Goal: Navigation & Orientation: Find specific page/section

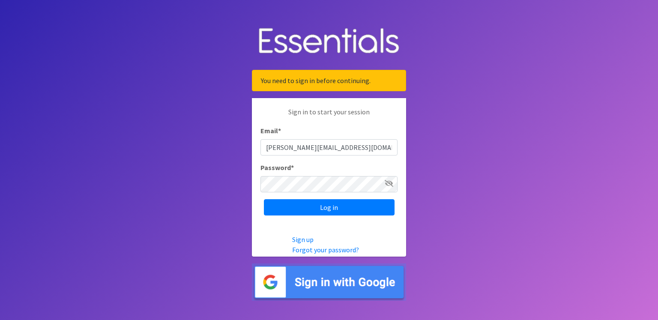
click at [322, 148] on input "scott@jakesnoh.org" at bounding box center [329, 147] width 137 height 16
type input "renae.verstegen@unitedwayfoxcities.org"
click at [334, 212] on input "Log in" at bounding box center [329, 207] width 131 height 16
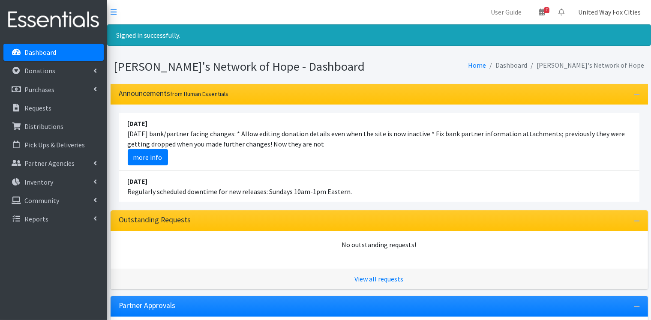
click at [619, 11] on link "United Way Fox Cities" at bounding box center [609, 11] width 76 height 17
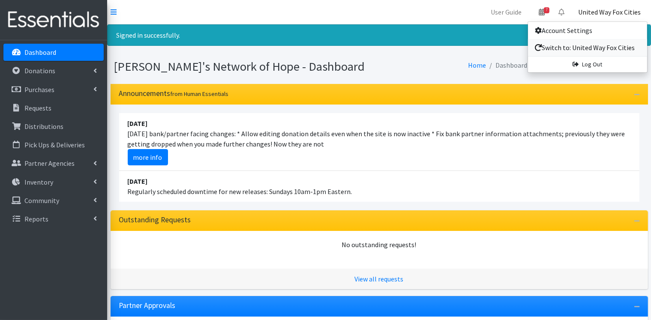
click at [595, 46] on link "Switch to: United Way Fox Cities" at bounding box center [587, 47] width 119 height 17
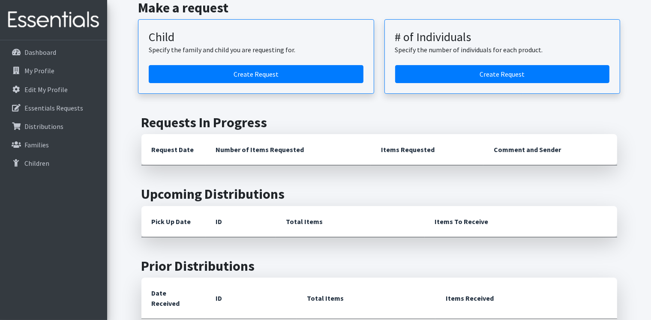
scroll to position [43, 0]
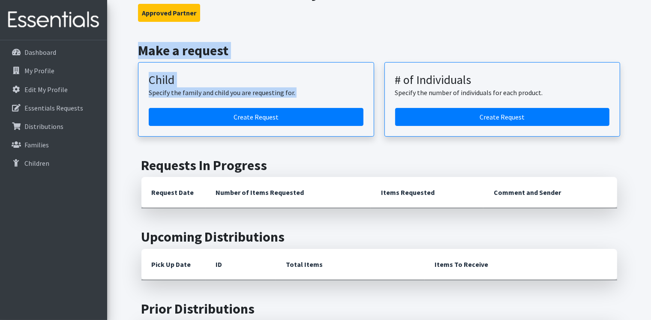
drag, startPoint x: 131, startPoint y: 41, endPoint x: 133, endPoint y: 121, distance: 80.2
click at [133, 121] on div "Dashboard - United Way Fox Cities Approved Partner Make a request Child Specify…" at bounding box center [379, 291] width 544 height 619
click at [255, 27] on div "Dashboard - United Way Fox Cities Approved Partner Make a request Child Specify…" at bounding box center [379, 291] width 544 height 619
click at [284, 44] on h2 "Make a request" at bounding box center [379, 50] width 482 height 16
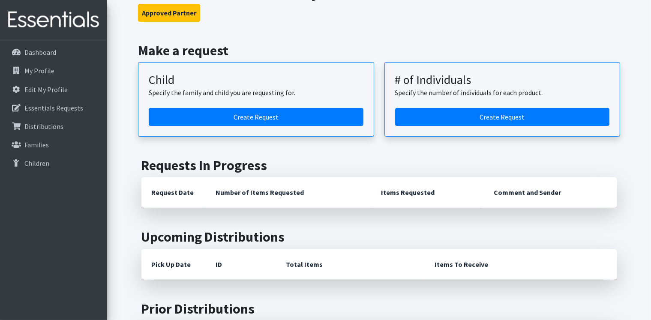
click at [350, 154] on main "Make a request Child Specify the family and child you are requesting for. Creat…" at bounding box center [379, 321] width 544 height 558
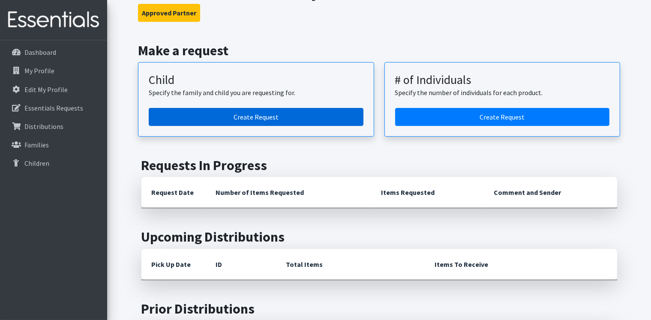
click at [288, 123] on link "Create Request" at bounding box center [256, 117] width 215 height 18
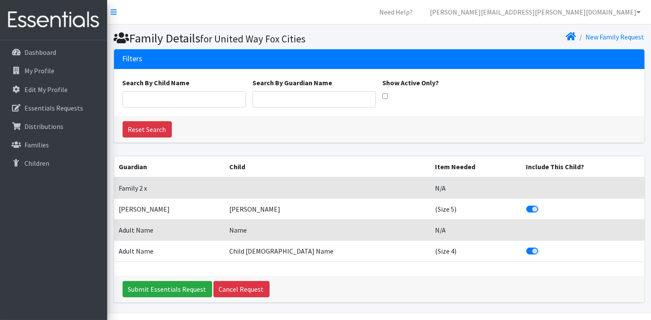
scroll to position [24, 0]
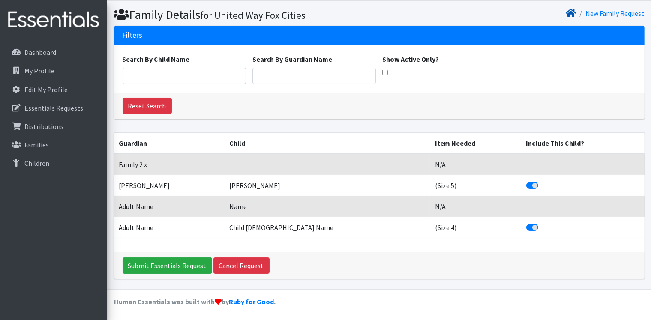
click at [572, 15] on icon at bounding box center [571, 12] width 10 height 7
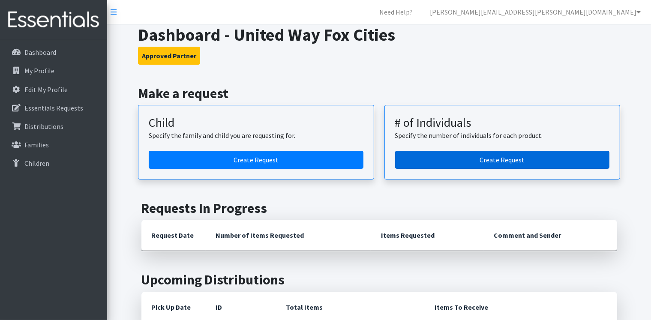
click at [517, 158] on link "Create Request" at bounding box center [502, 160] width 215 height 18
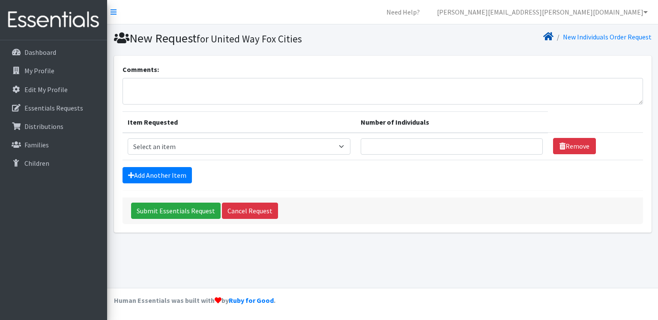
click at [552, 39] on icon at bounding box center [549, 36] width 10 height 7
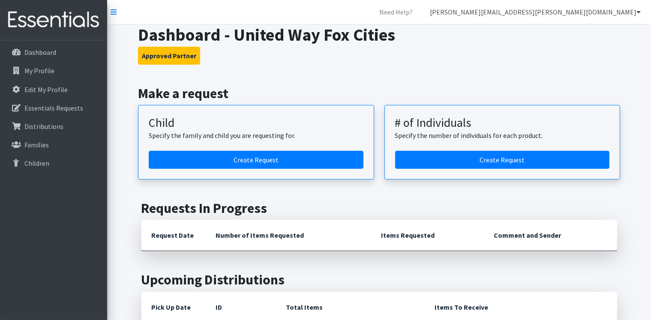
click at [634, 15] on link "[PERSON_NAME][EMAIL_ADDRESS][PERSON_NAME][DOMAIN_NAME]" at bounding box center [535, 11] width 225 height 17
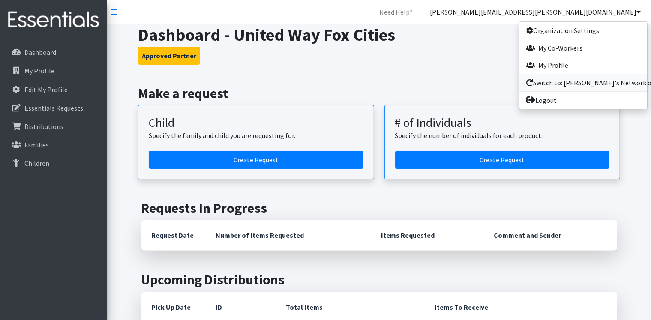
click at [578, 84] on link "Switch to: Jake's Network of Hope" at bounding box center [584, 82] width 128 height 17
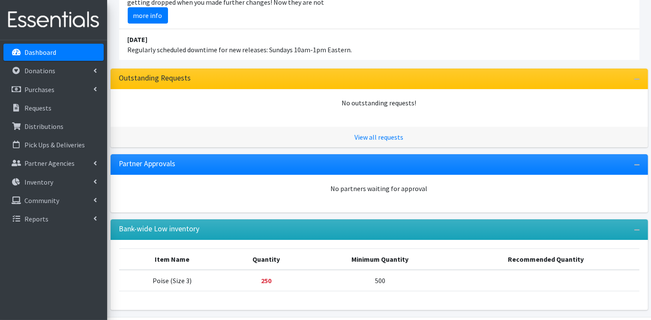
scroll to position [142, 0]
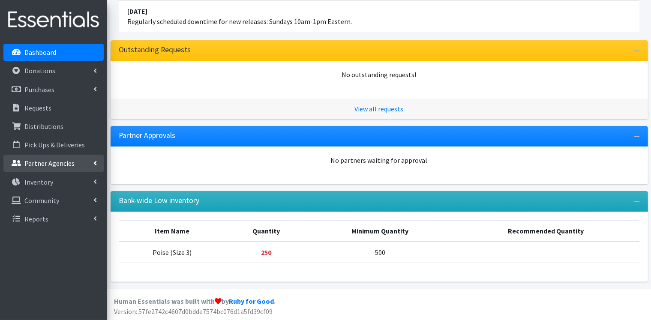
click at [98, 163] on link "Partner Agencies" at bounding box center [53, 163] width 100 height 17
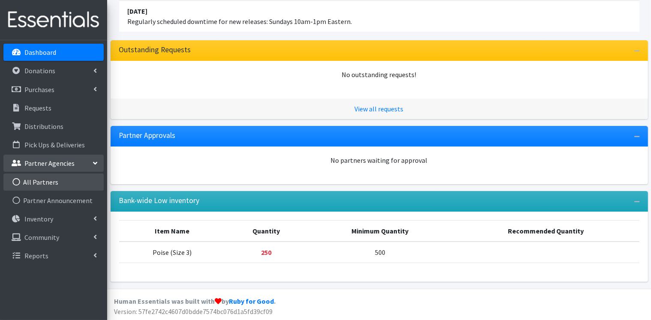
click at [48, 186] on link "All Partners" at bounding box center [53, 182] width 100 height 17
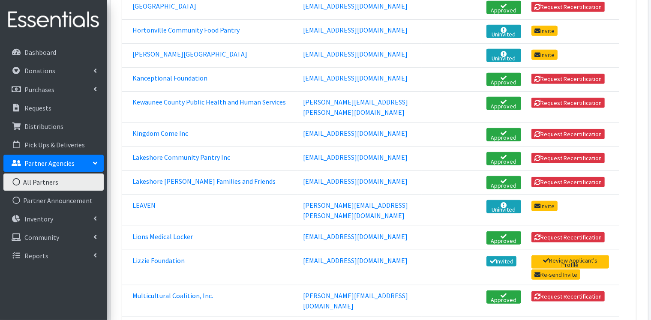
scroll to position [814, 0]
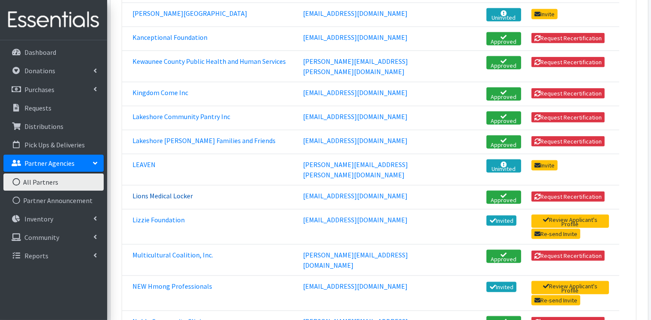
click at [168, 192] on link "Lions Medical Locker" at bounding box center [162, 196] width 60 height 9
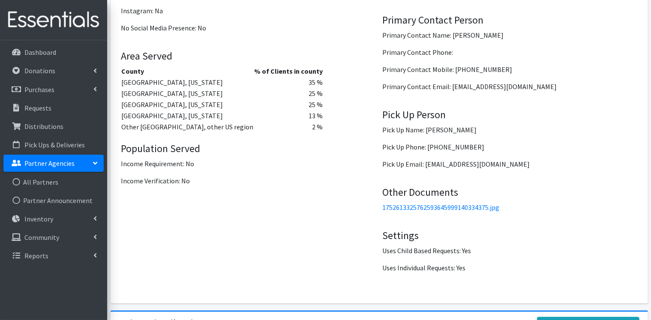
scroll to position [1135, 0]
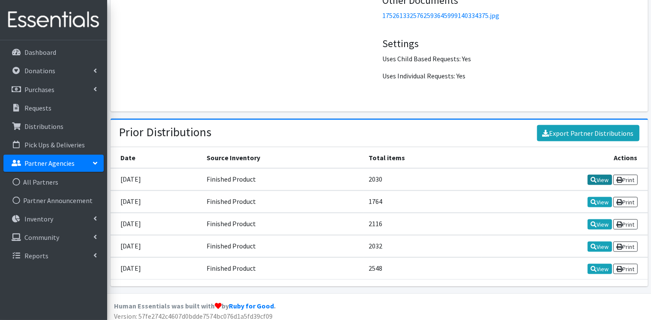
click at [605, 178] on link "View" at bounding box center [600, 180] width 24 height 10
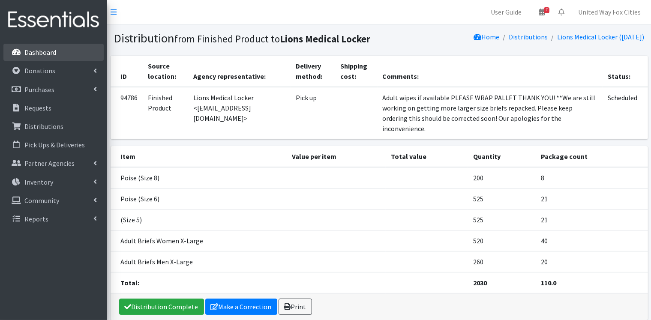
click at [39, 54] on p "Dashboard" at bounding box center [40, 52] width 32 height 9
